Goal: Transaction & Acquisition: Purchase product/service

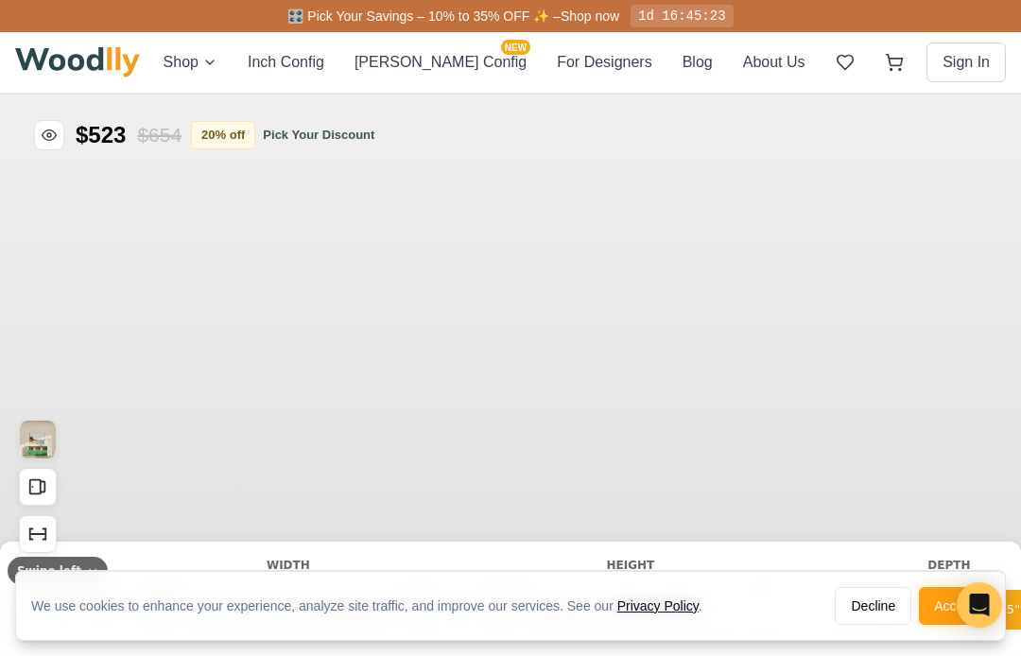
type input "63"
type input "2"
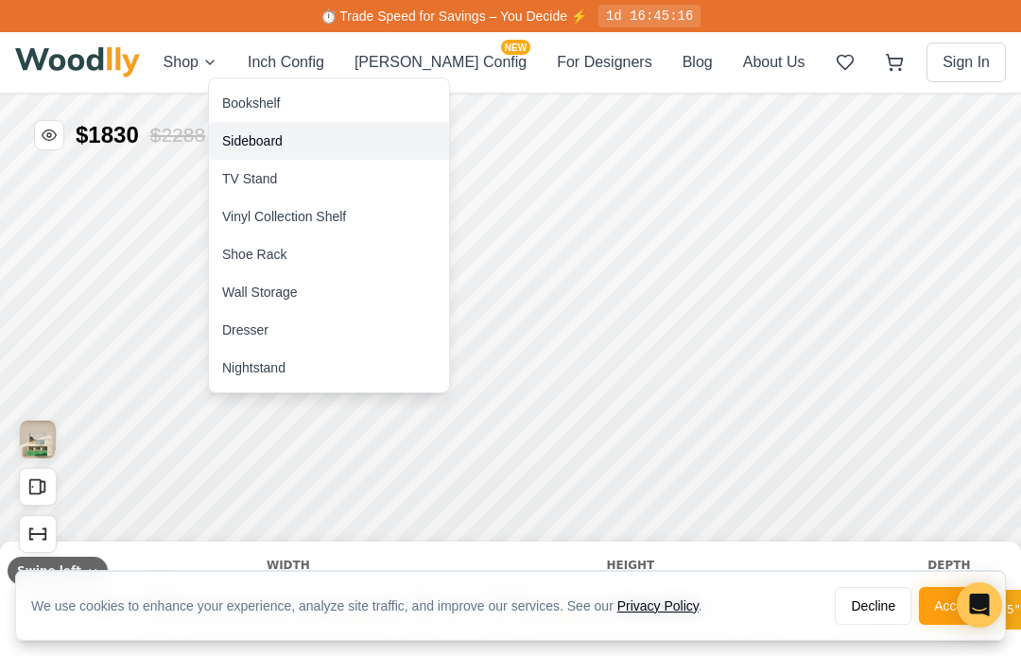
click at [275, 145] on div "Sideboard" at bounding box center [252, 140] width 61 height 19
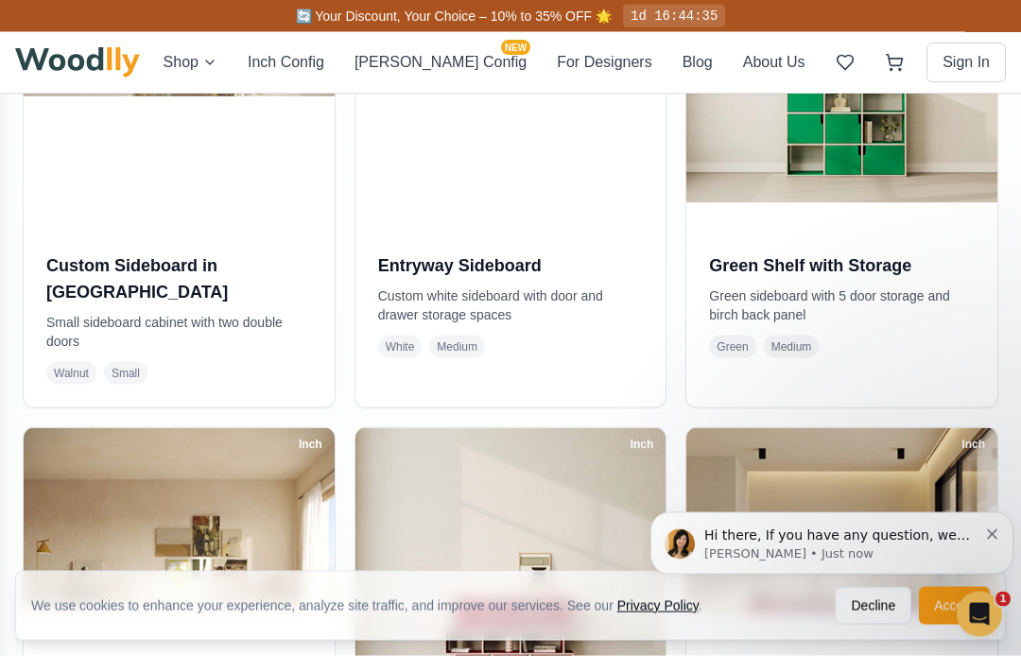
scroll to position [1590, 0]
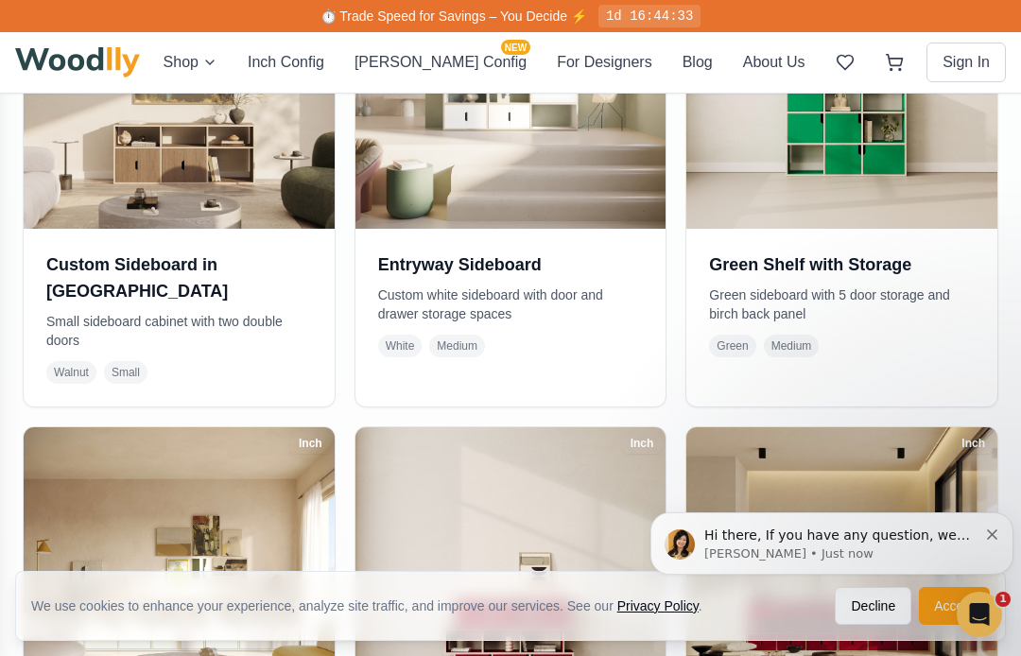
click at [679, 549] on img "message notification from Anna, Just now. Hi there, If you have any question, w…" at bounding box center [680, 545] width 30 height 30
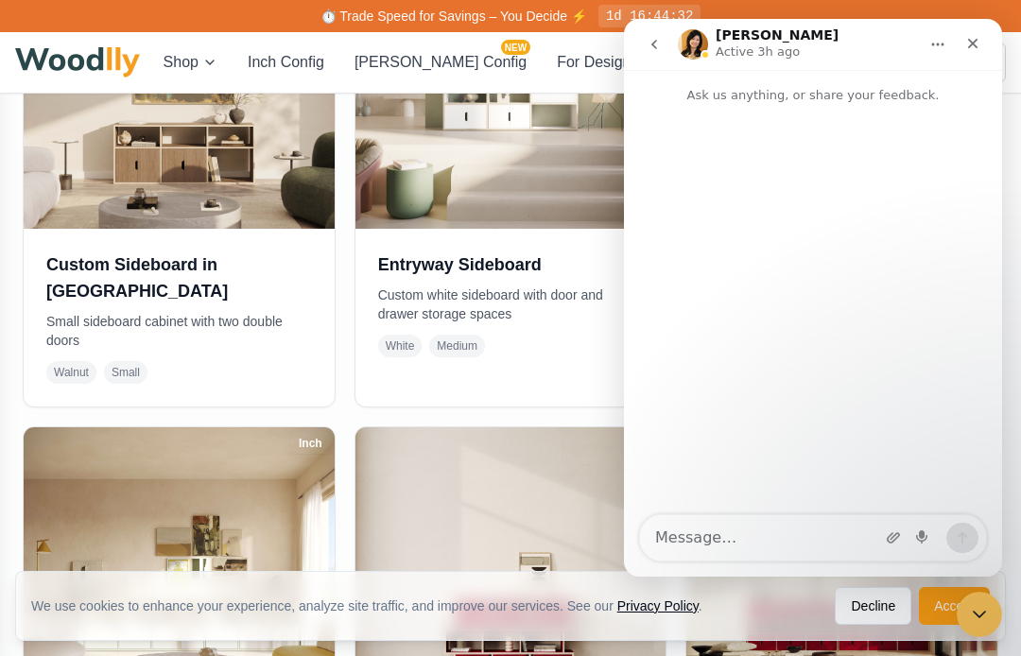
scroll to position [1467, 0]
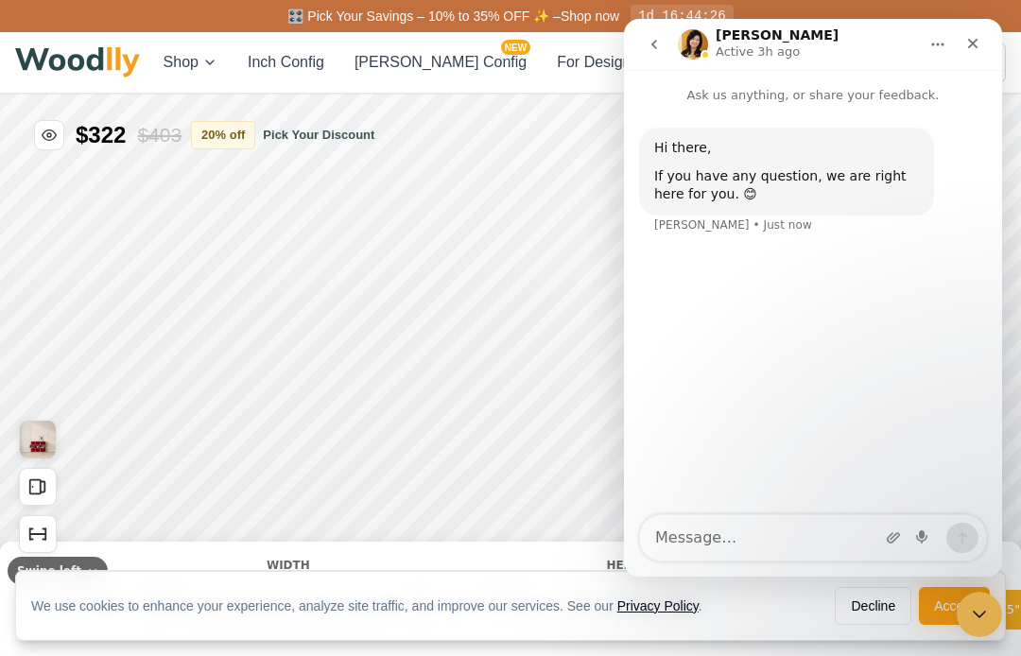
click at [975, 40] on icon "Close" at bounding box center [973, 43] width 15 height 15
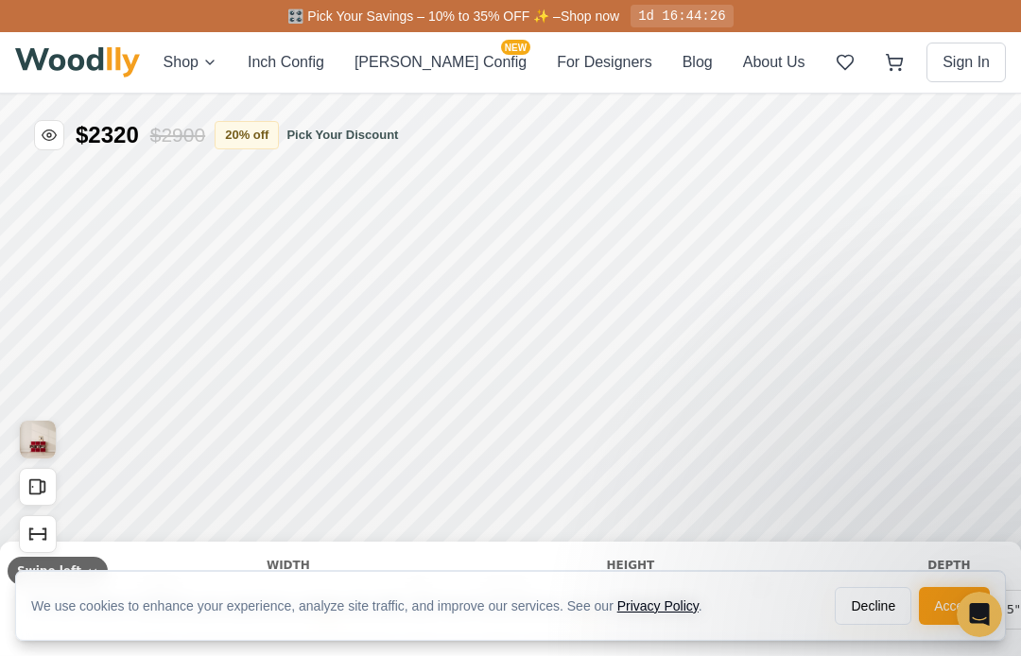
type input "56"
type input "3"
type input "-2"
